Goal: Download file/media

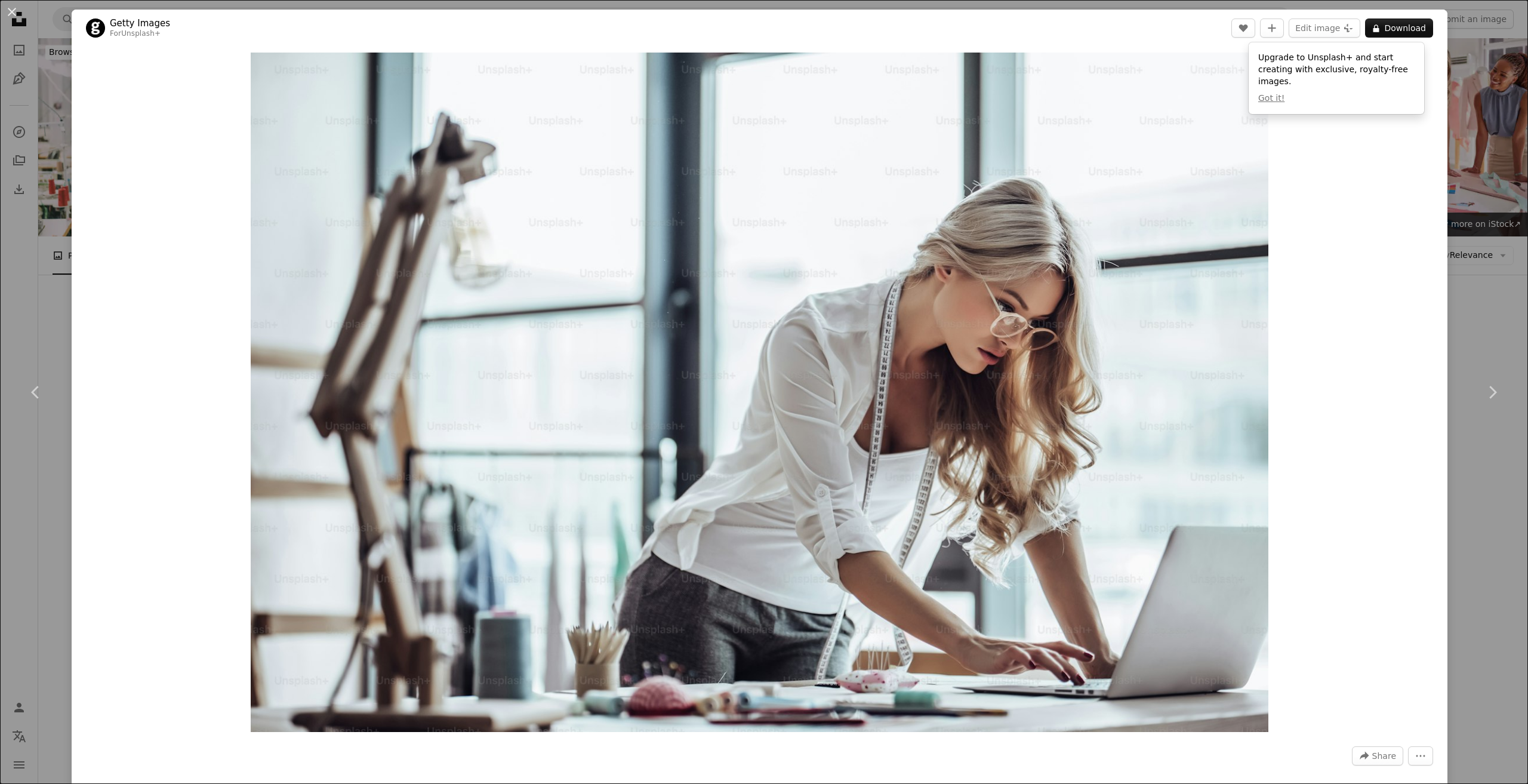
scroll to position [5981, 0]
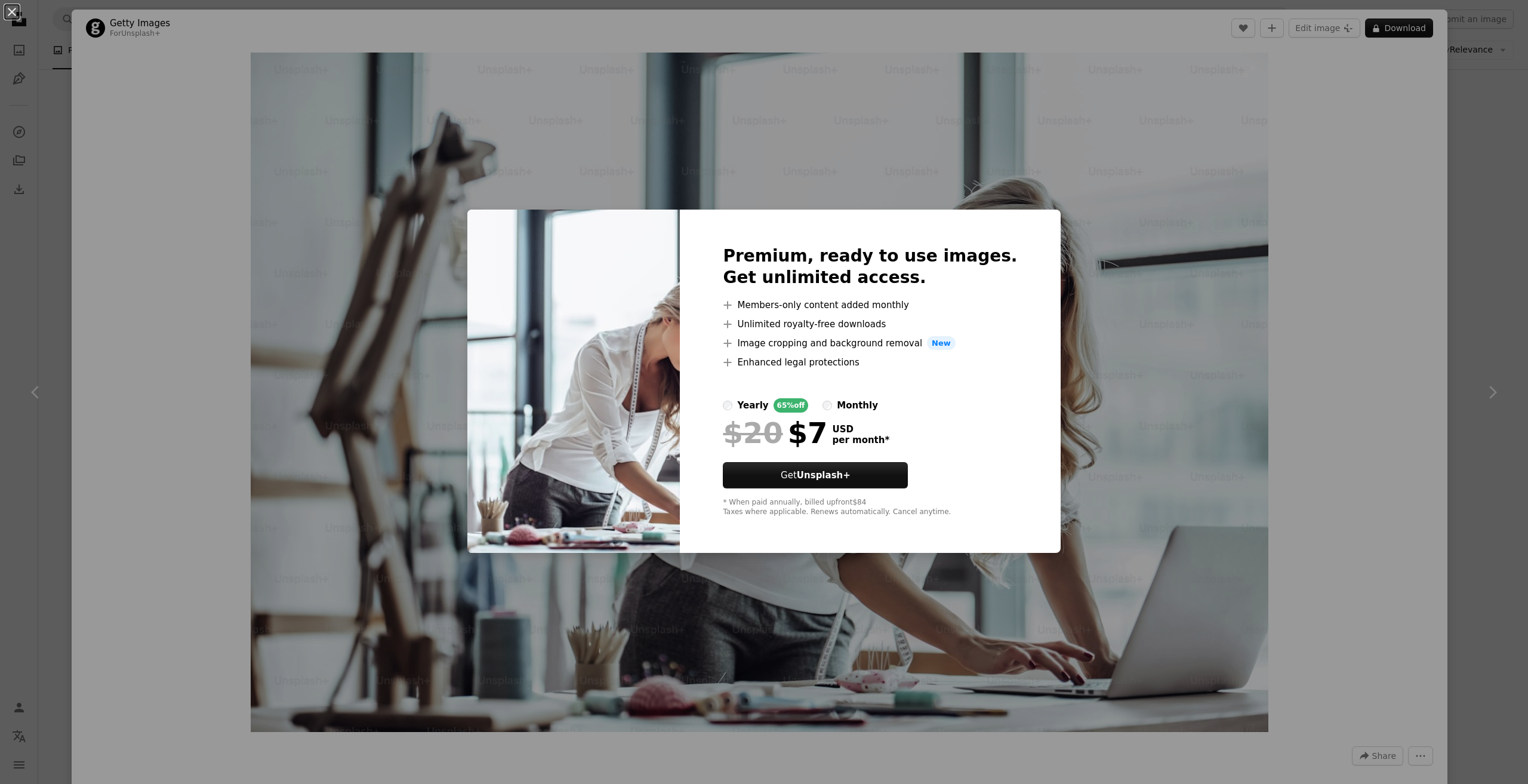
click at [1181, 206] on div "An X shape Premium, ready to use images. Get unlimited access. A plus sign Memb…" at bounding box center [764, 392] width 1528 height 784
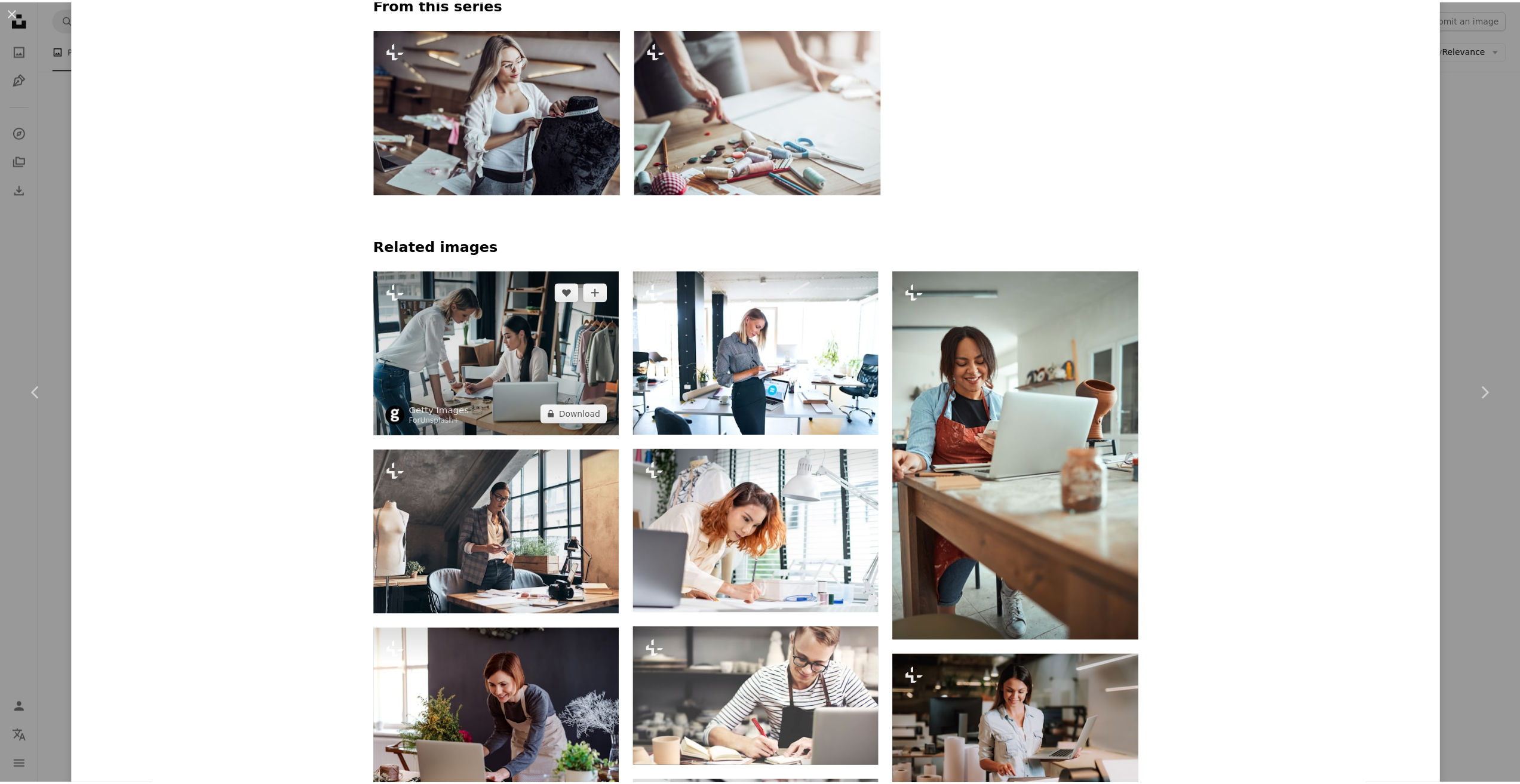
scroll to position [1254, 0]
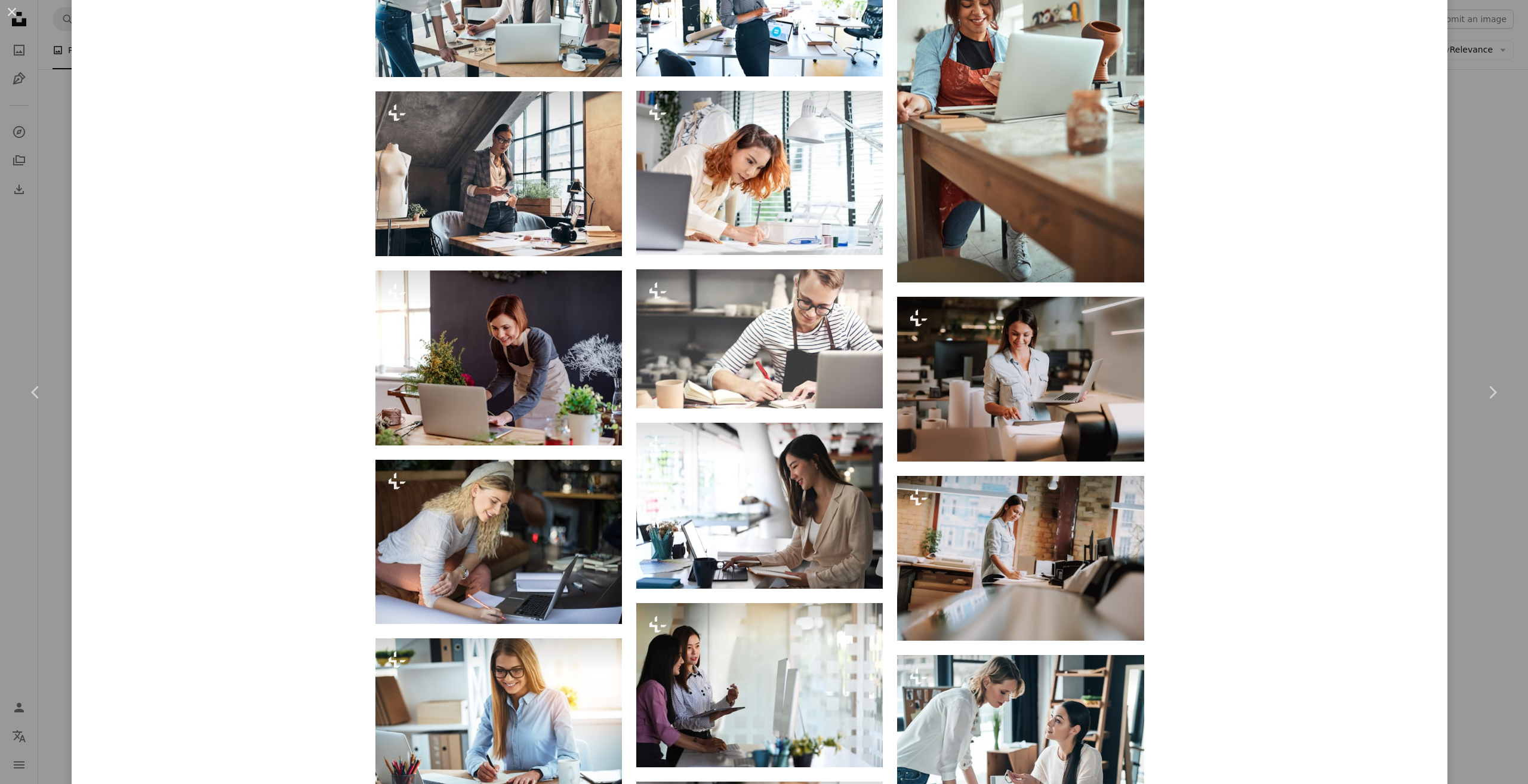
click at [58, 285] on div "An X shape Chevron left Chevron right Getty Images For Unsplash+ A heart A plus…" at bounding box center [764, 392] width 1528 height 784
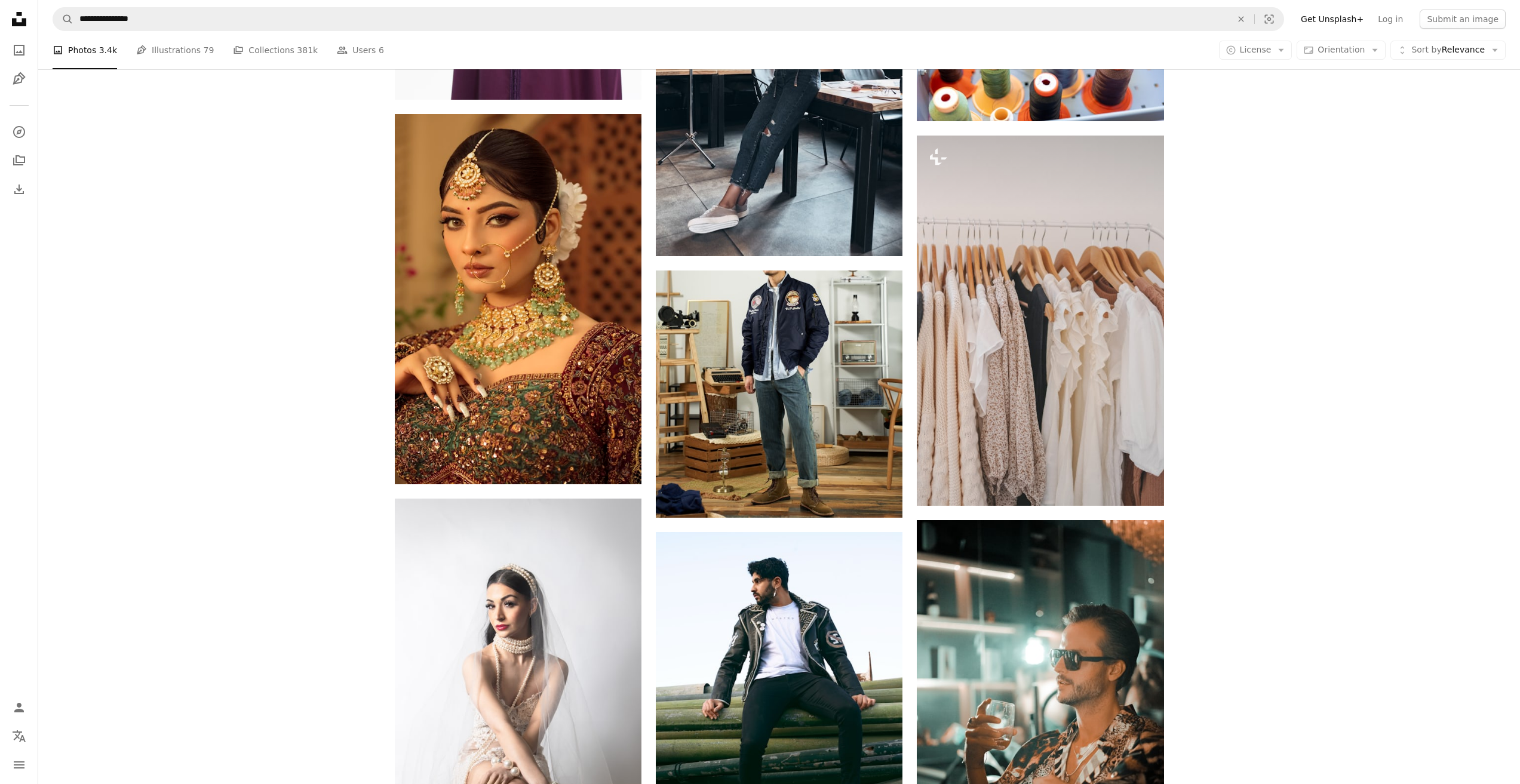
scroll to position [9085, 0]
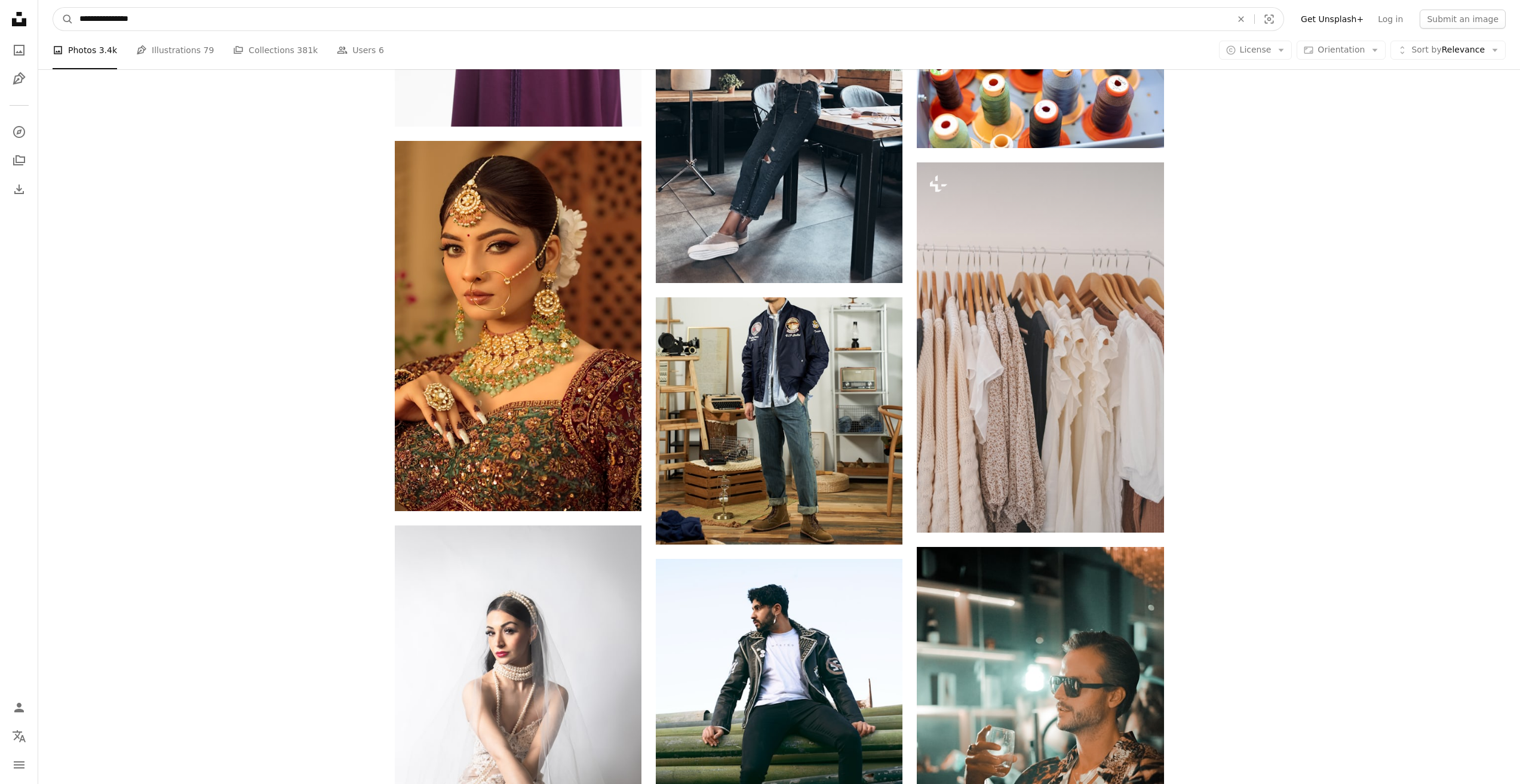
click at [318, 21] on input "**********" at bounding box center [650, 19] width 1154 height 23
type input "**********"
click button "A magnifying glass" at bounding box center [63, 19] width 21 height 23
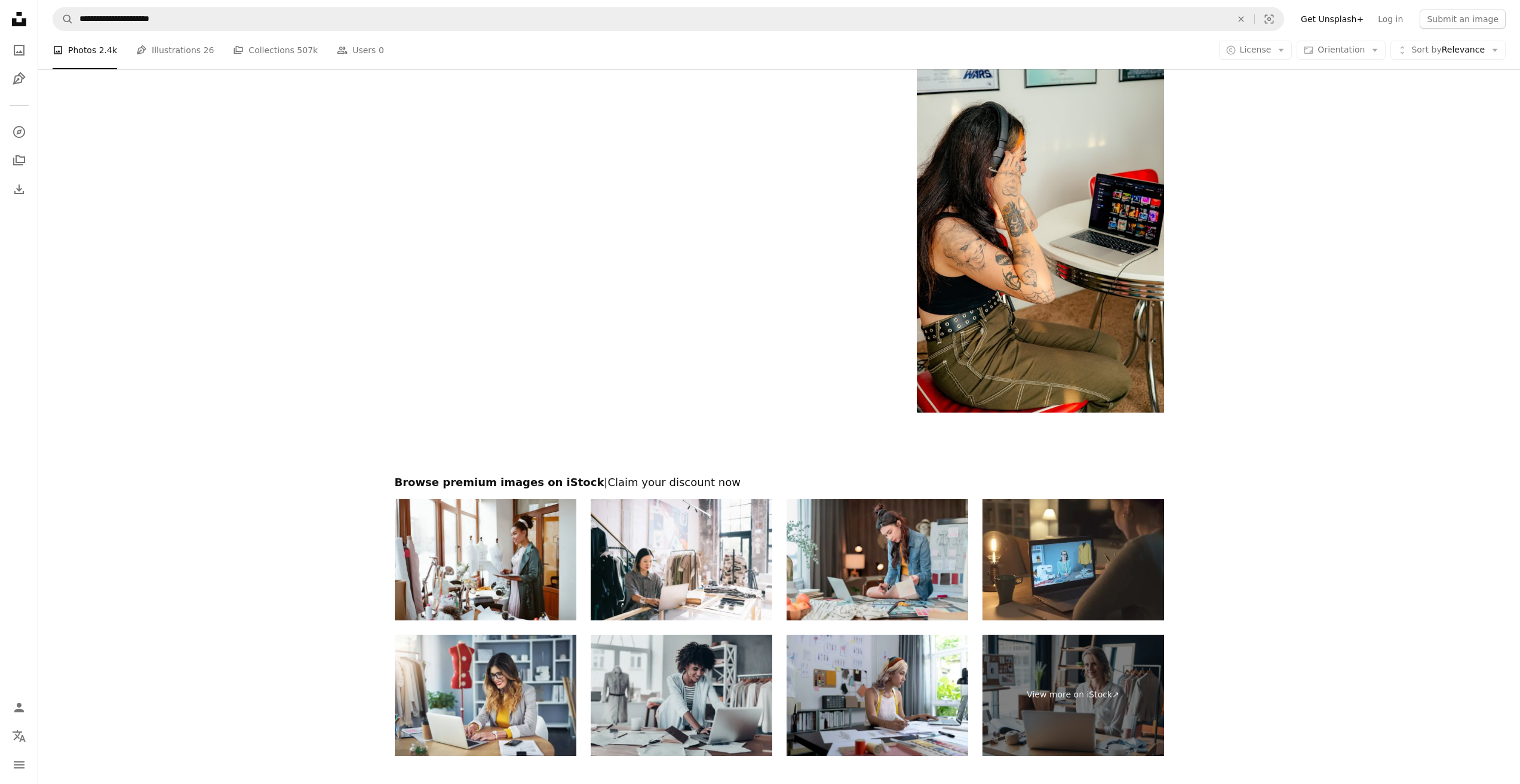
scroll to position [2030, 0]
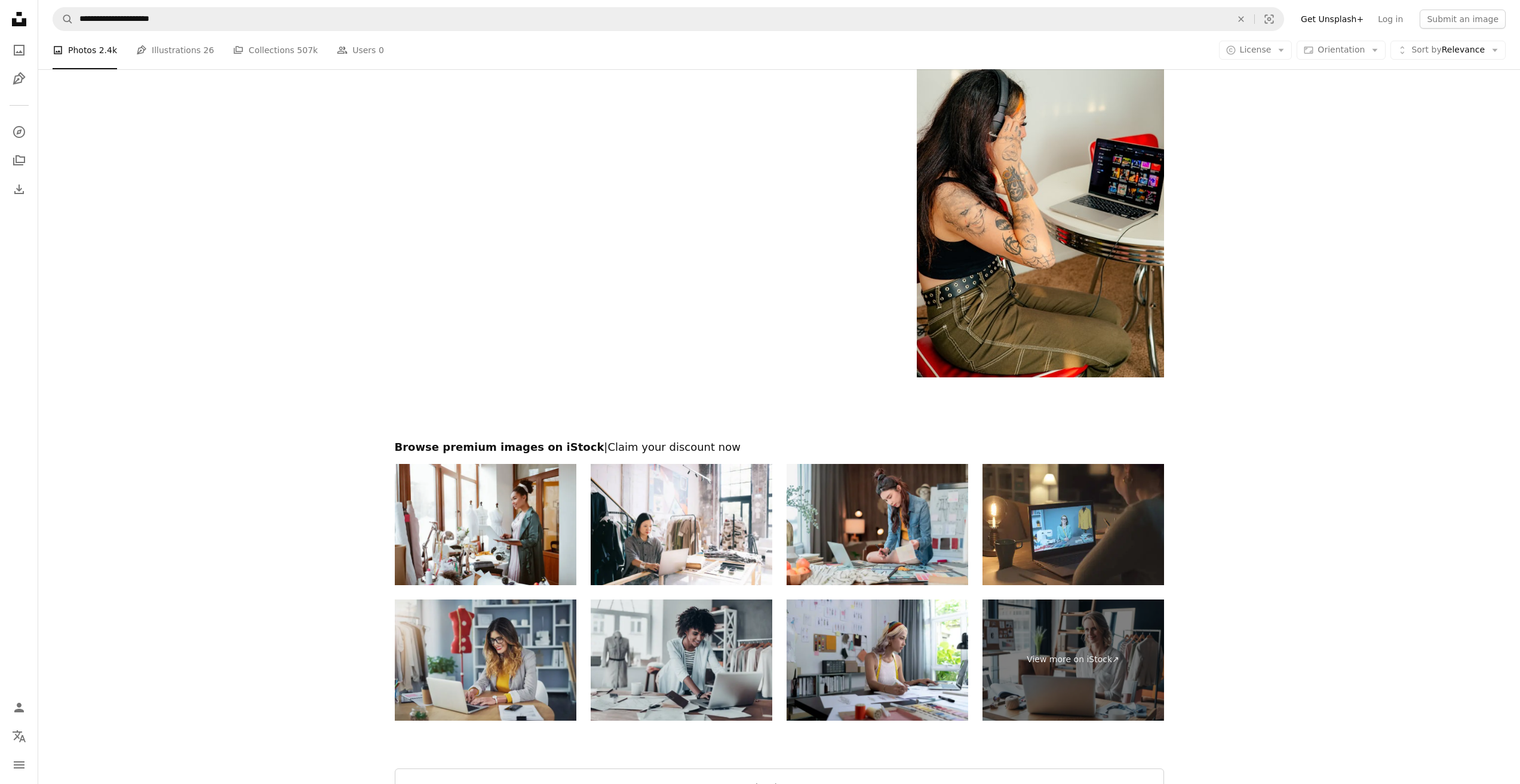
click at [502, 654] on img at bounding box center [486, 659] width 182 height 121
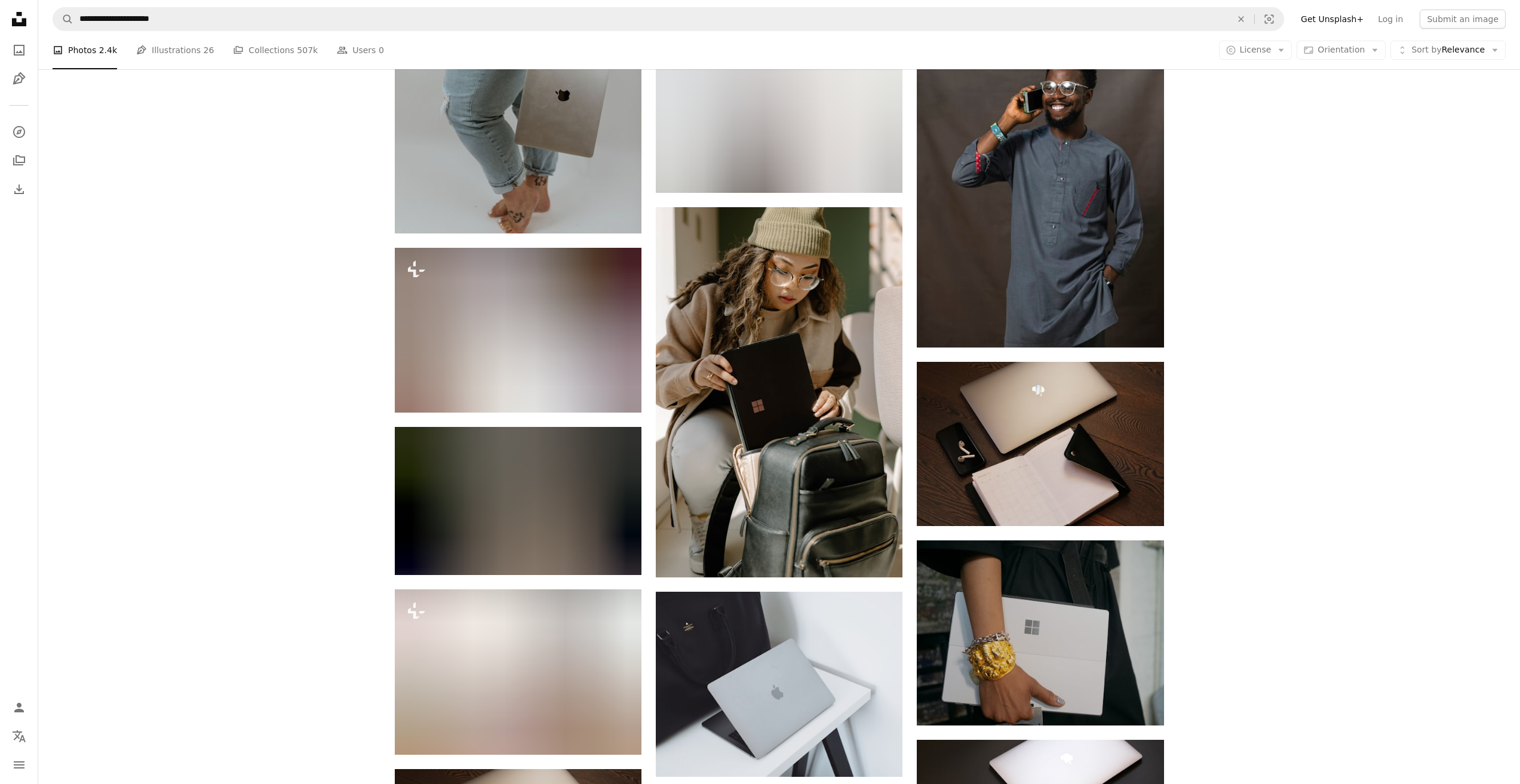
scroll to position [0, 0]
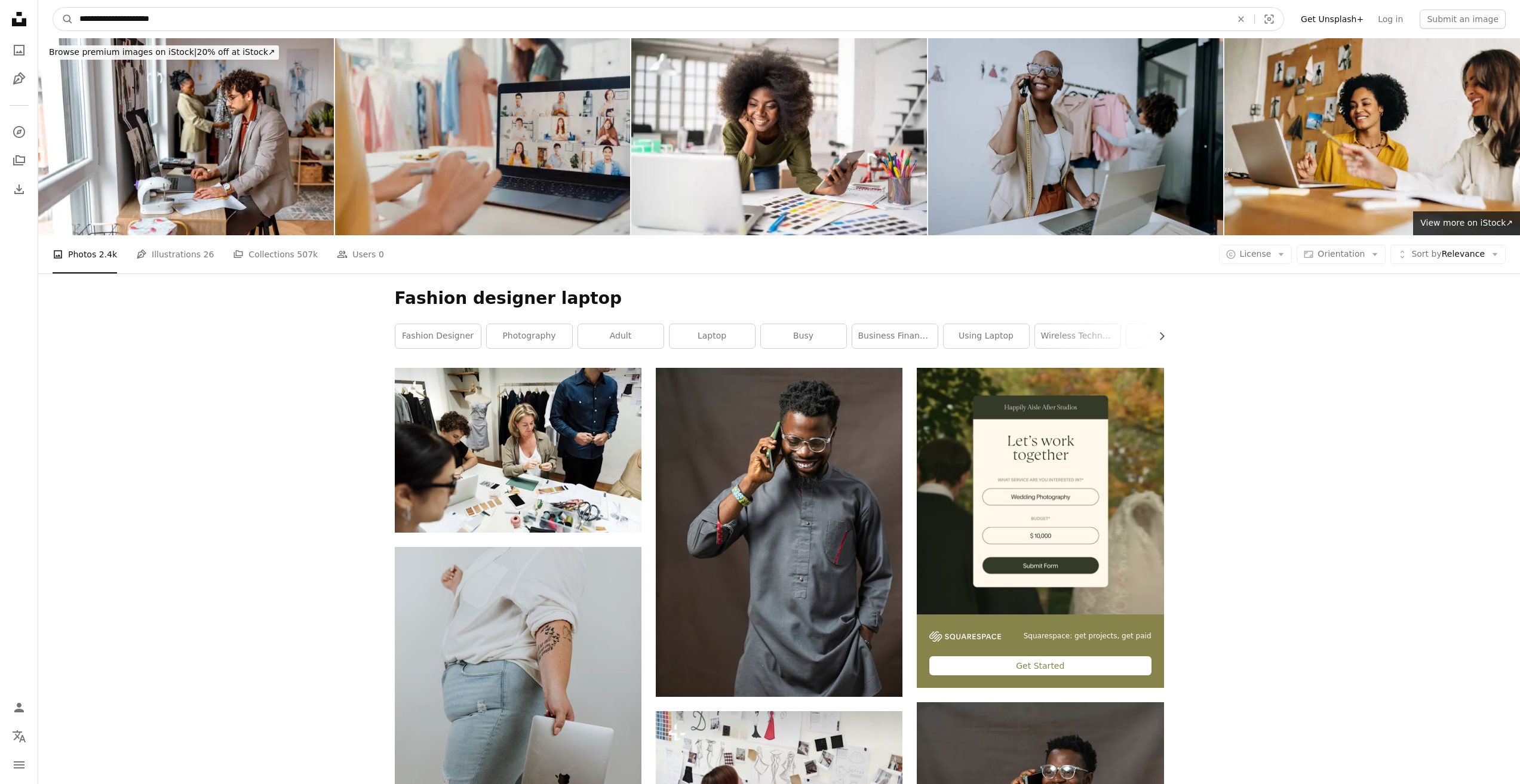
click at [167, 22] on input "**********" at bounding box center [650, 19] width 1154 height 23
type input "******"
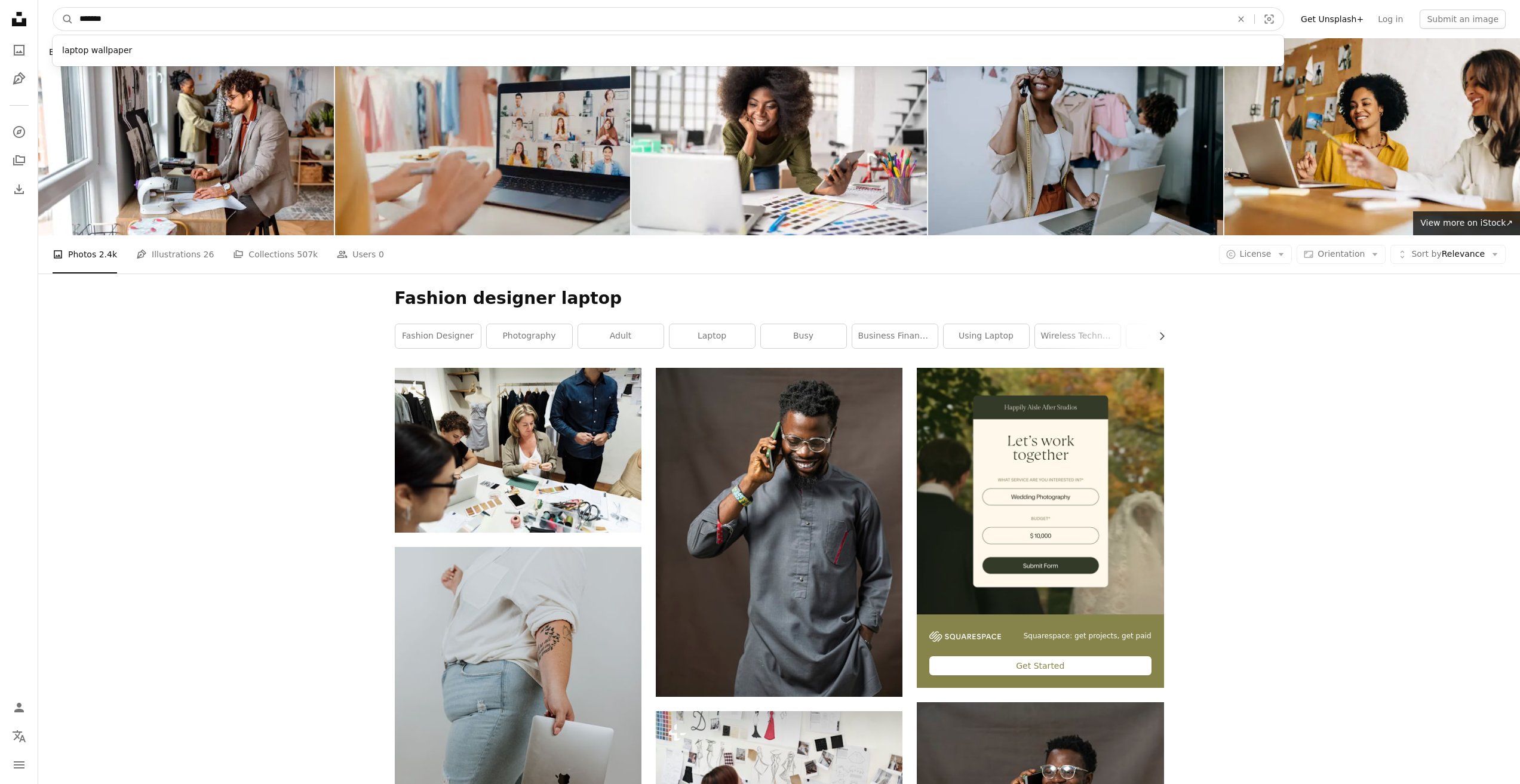
click button "A magnifying glass" at bounding box center [63, 19] width 21 height 23
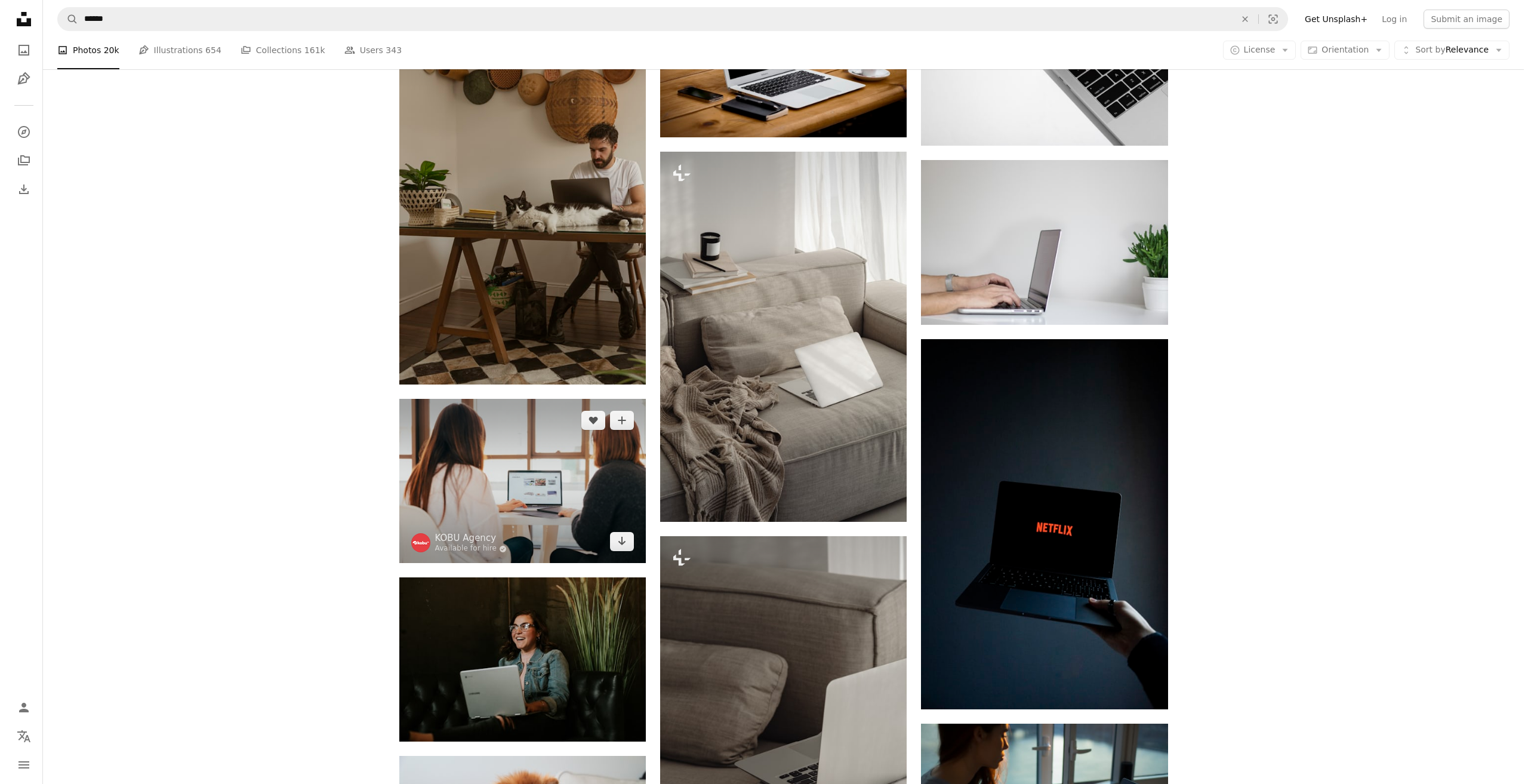
scroll to position [8356, 0]
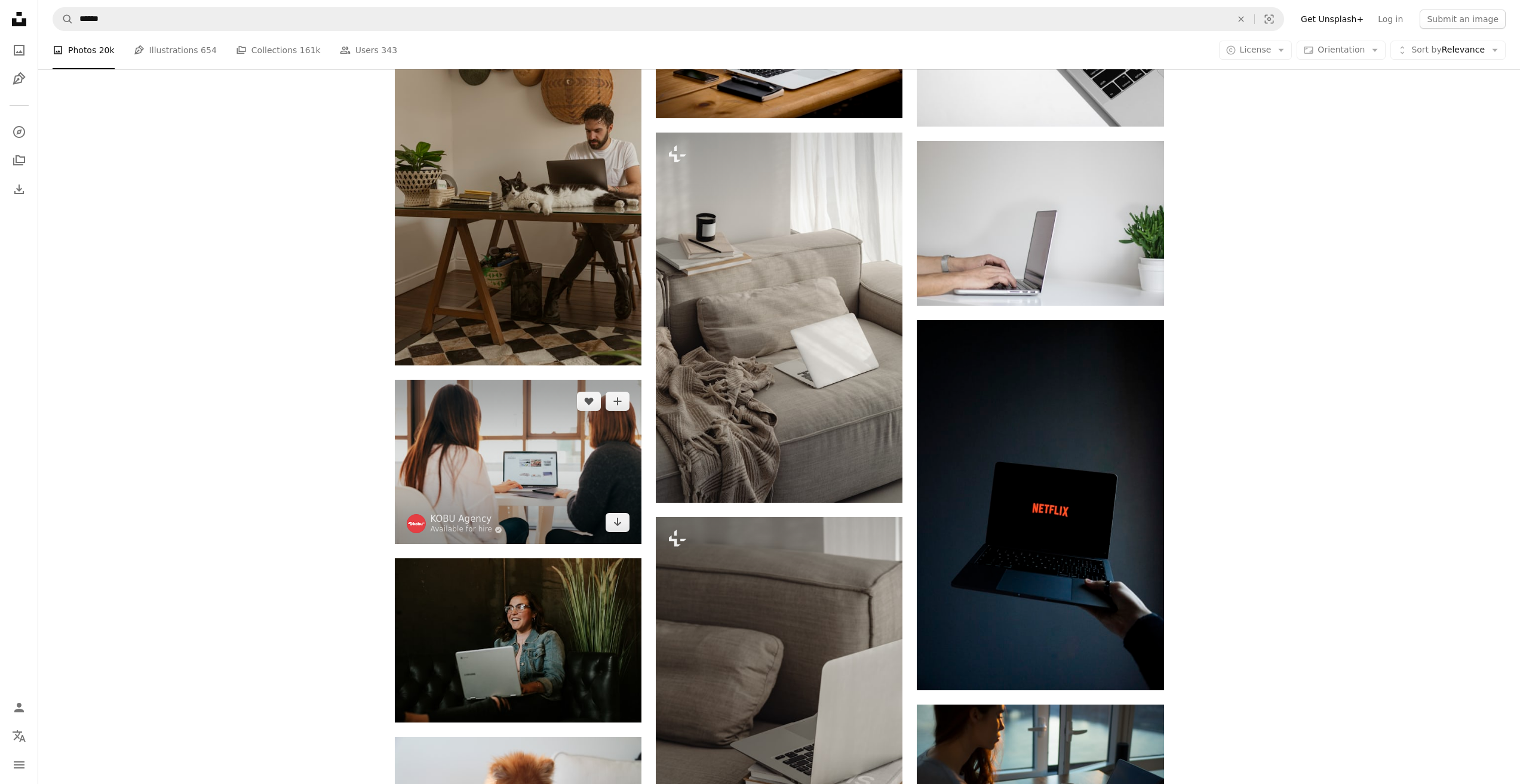
click at [573, 483] on img at bounding box center [518, 462] width 246 height 164
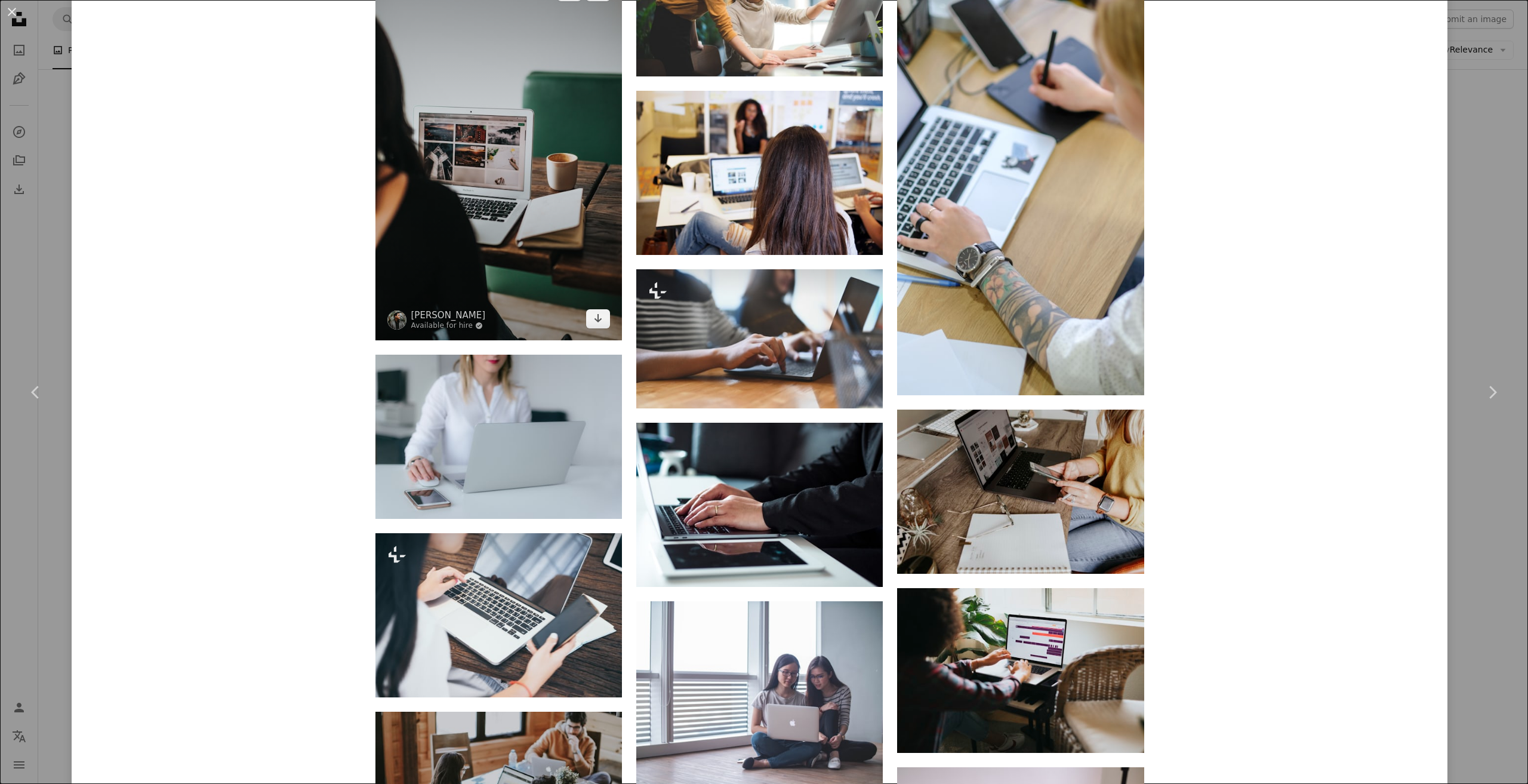
scroll to position [4119, 0]
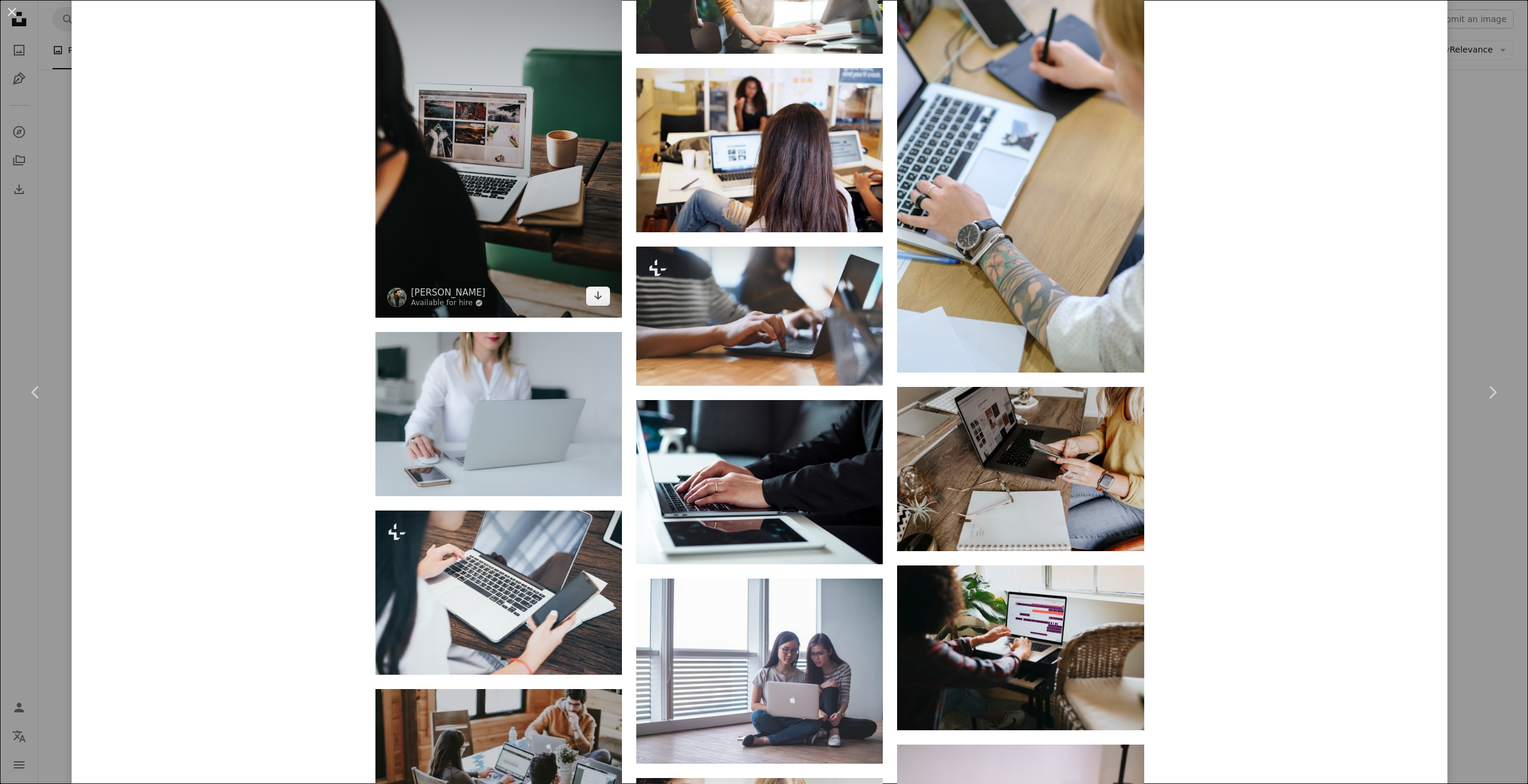
click at [466, 197] on img at bounding box center [499, 132] width 246 height 370
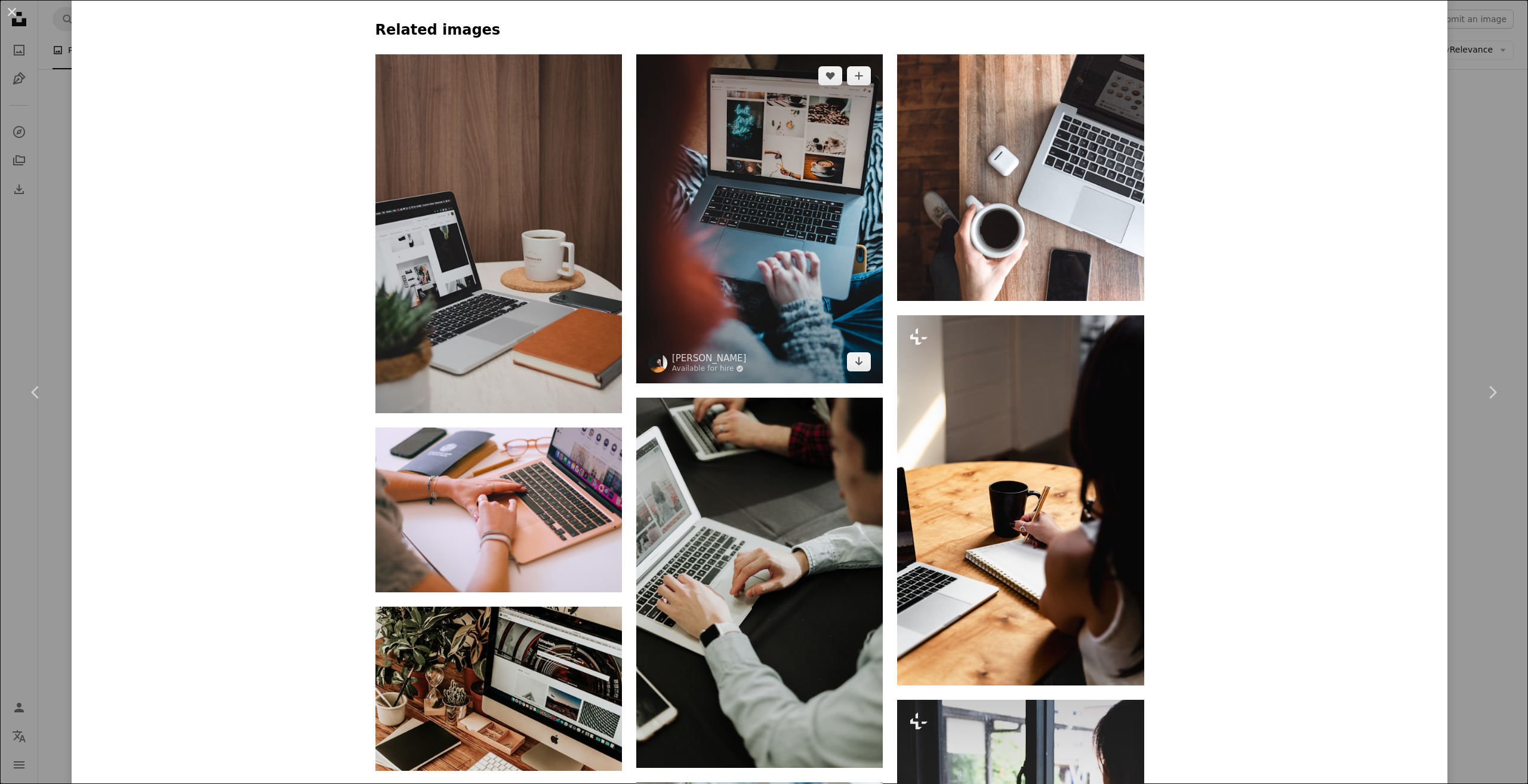
scroll to position [1134, 0]
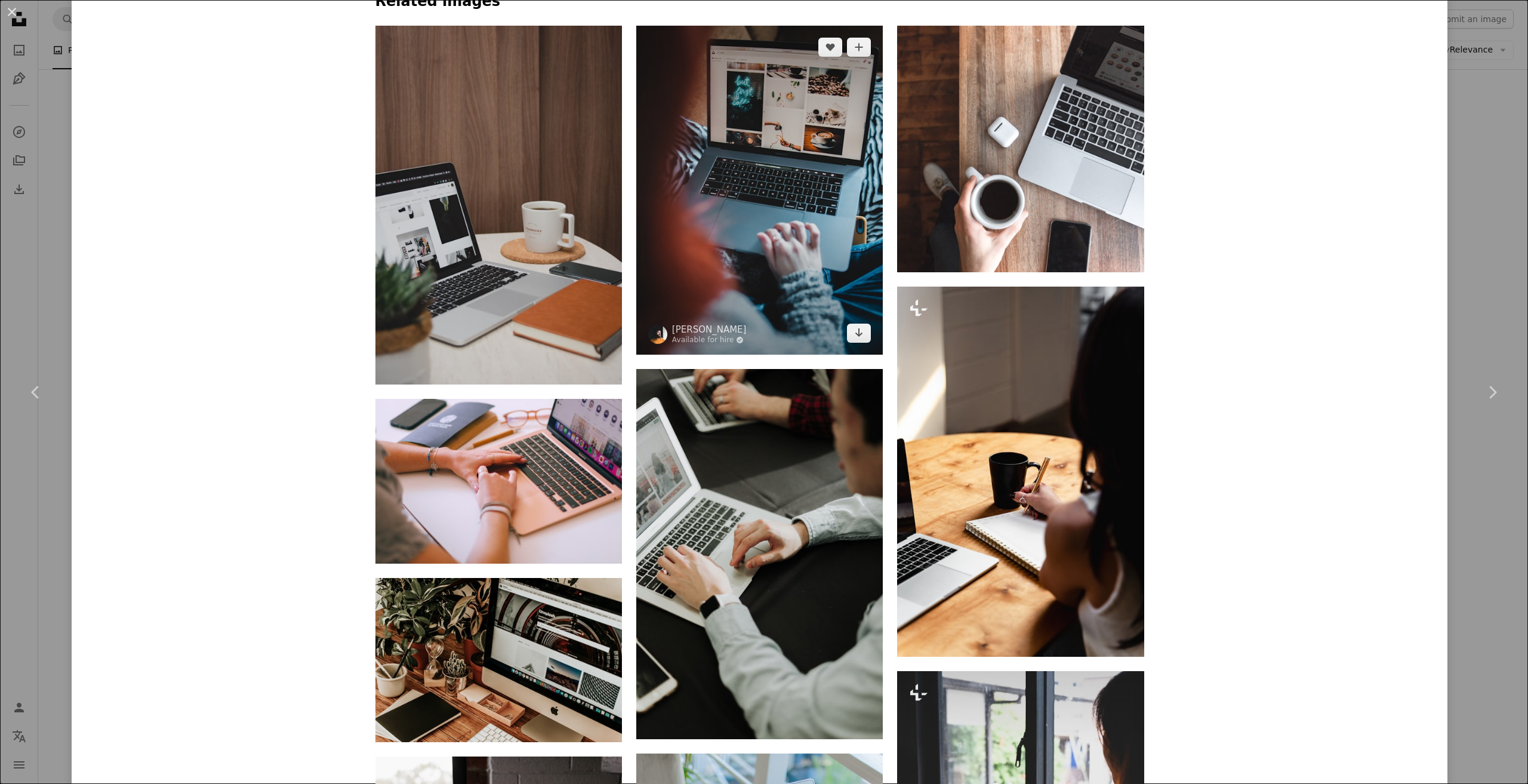
click at [734, 181] on img at bounding box center [760, 190] width 246 height 329
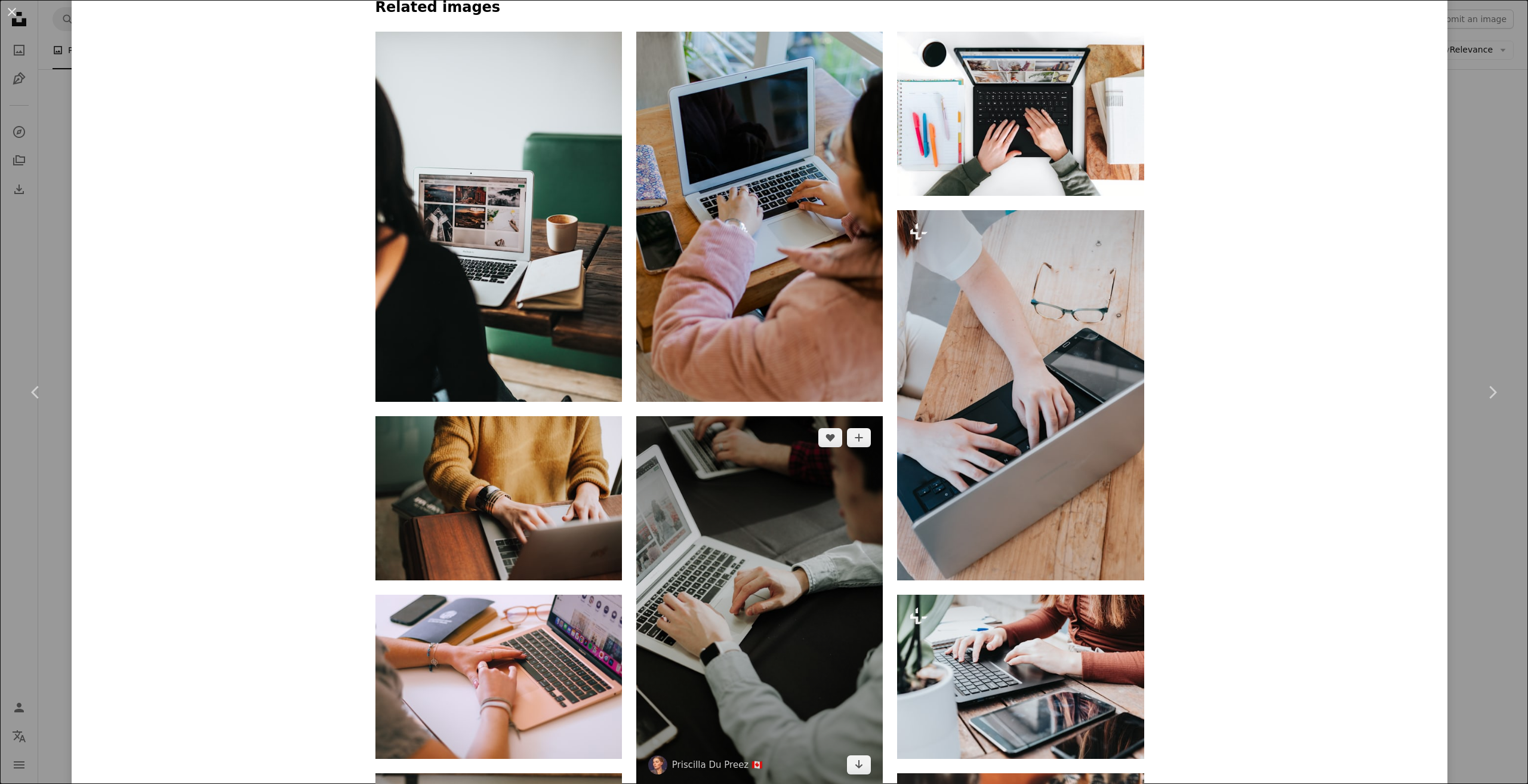
scroll to position [1134, 0]
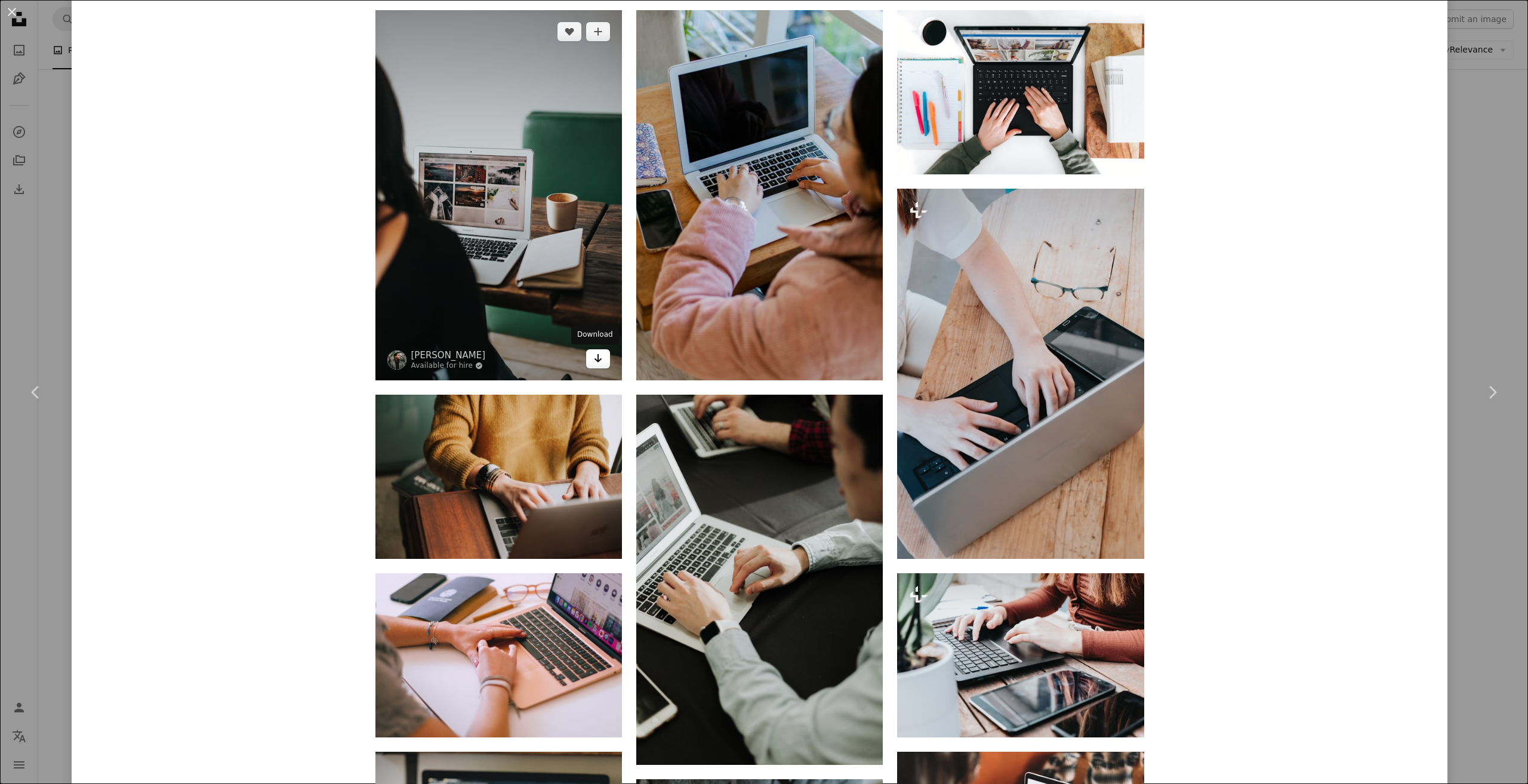
click at [598, 361] on icon "Arrow pointing down" at bounding box center [598, 358] width 9 height 14
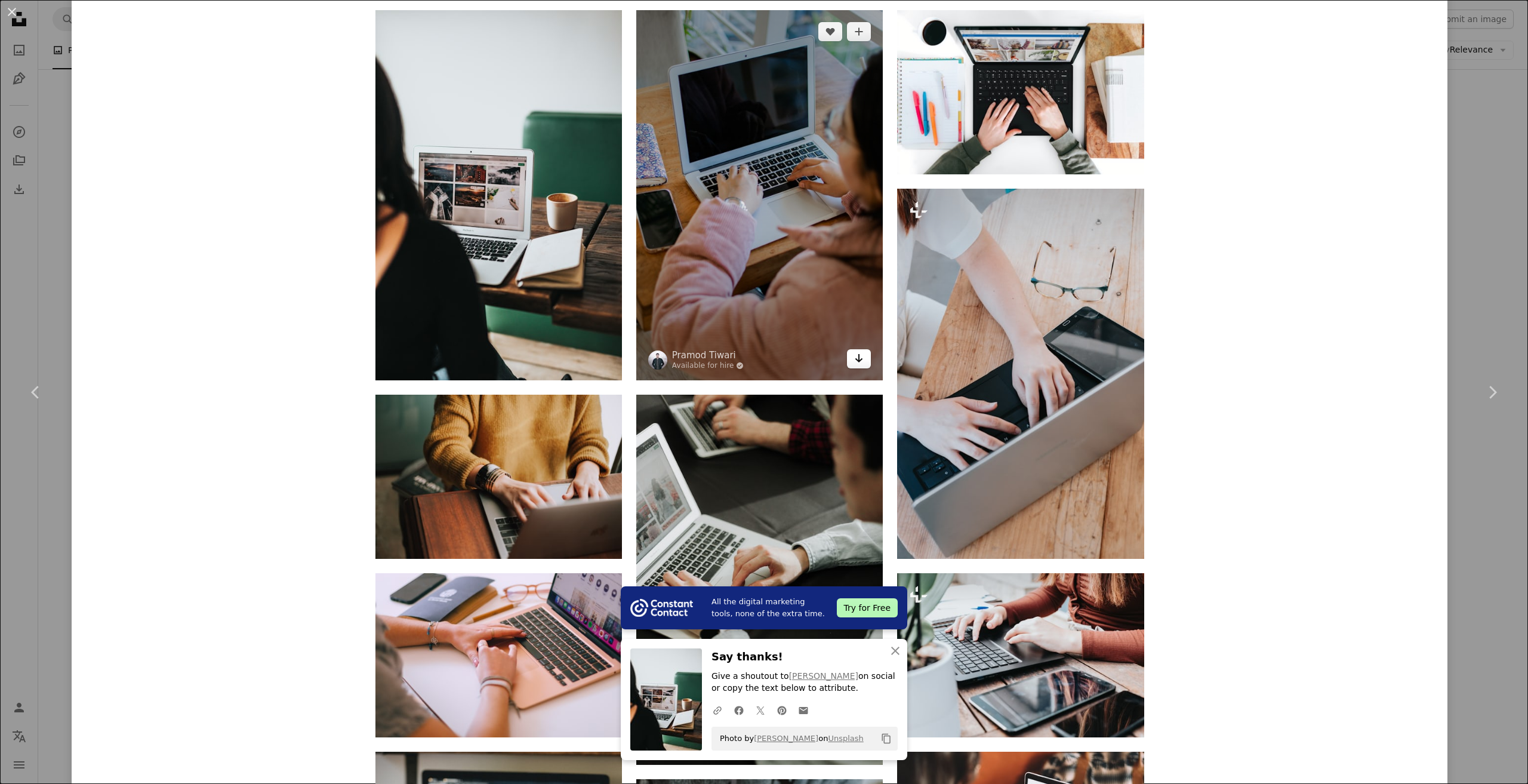
drag, startPoint x: 855, startPoint y: 377, endPoint x: 857, endPoint y: 366, distance: 11.2
click at [855, 377] on img at bounding box center [760, 195] width 246 height 370
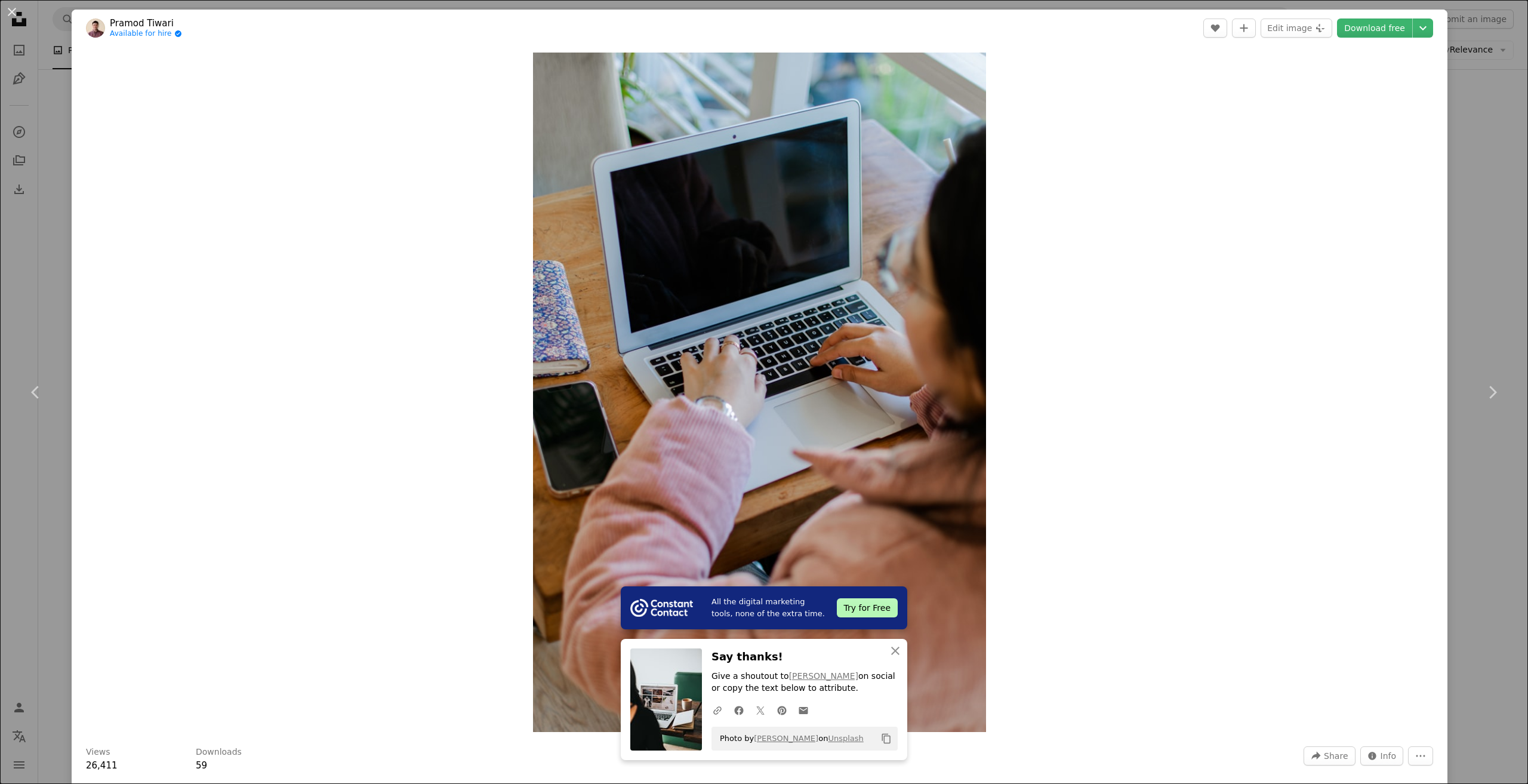
click at [1455, 221] on div "An X shape Chevron left Chevron right All the digital marketing tools, none of …" at bounding box center [764, 392] width 1528 height 784
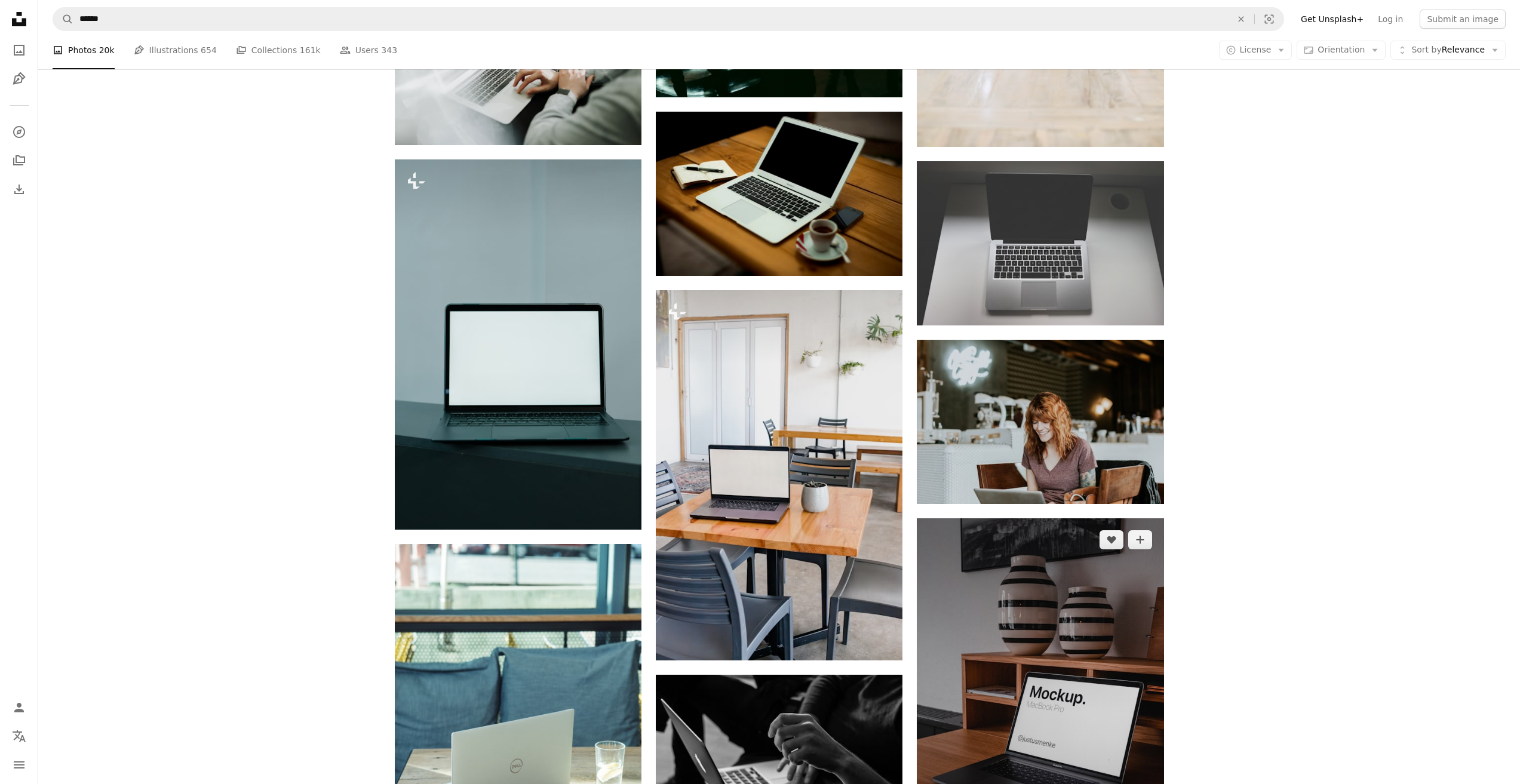
scroll to position [15344, 0]
